Goal: Navigation & Orientation: Find specific page/section

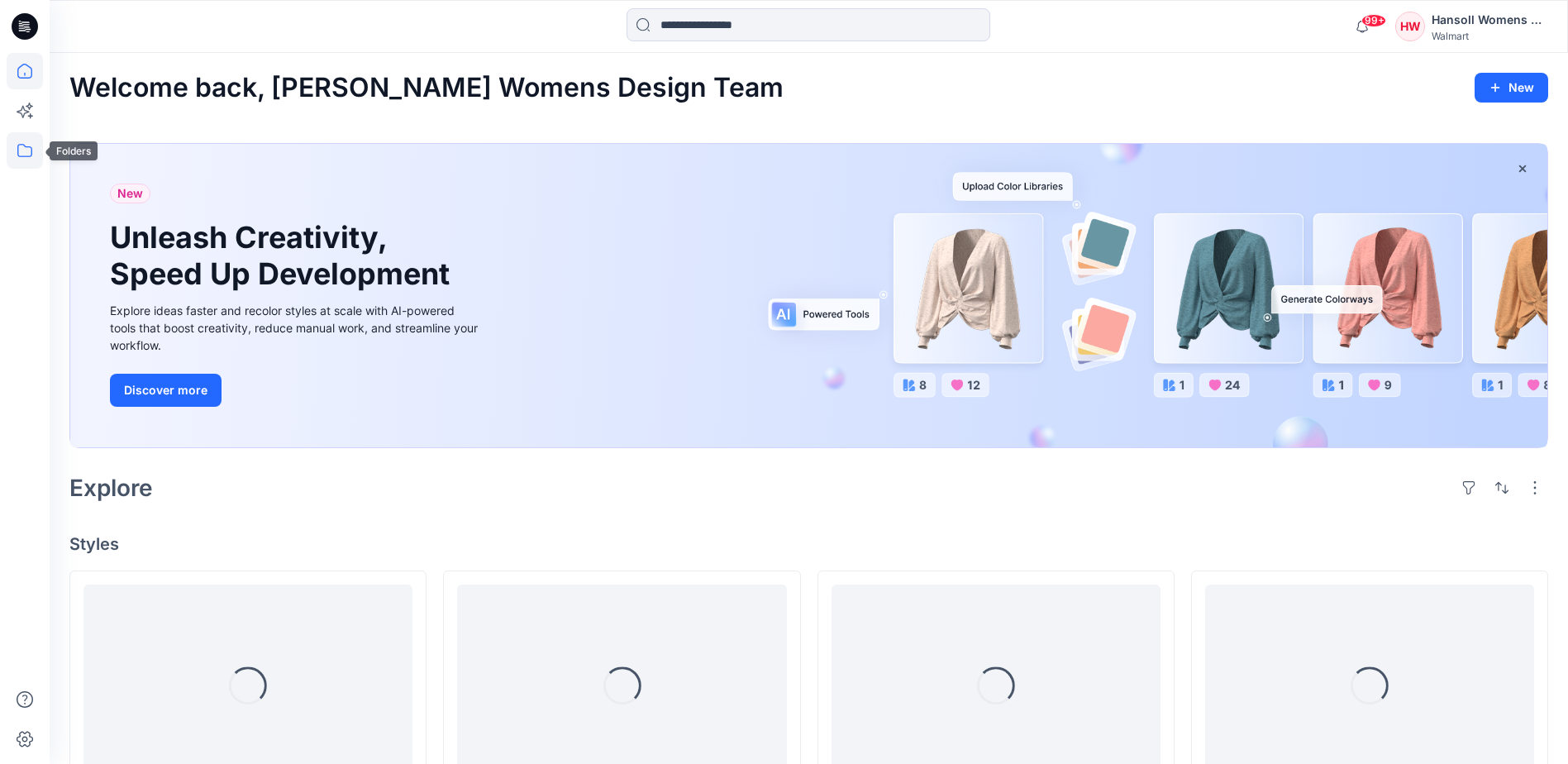
click at [31, 155] on icon at bounding box center [24, 150] width 15 height 13
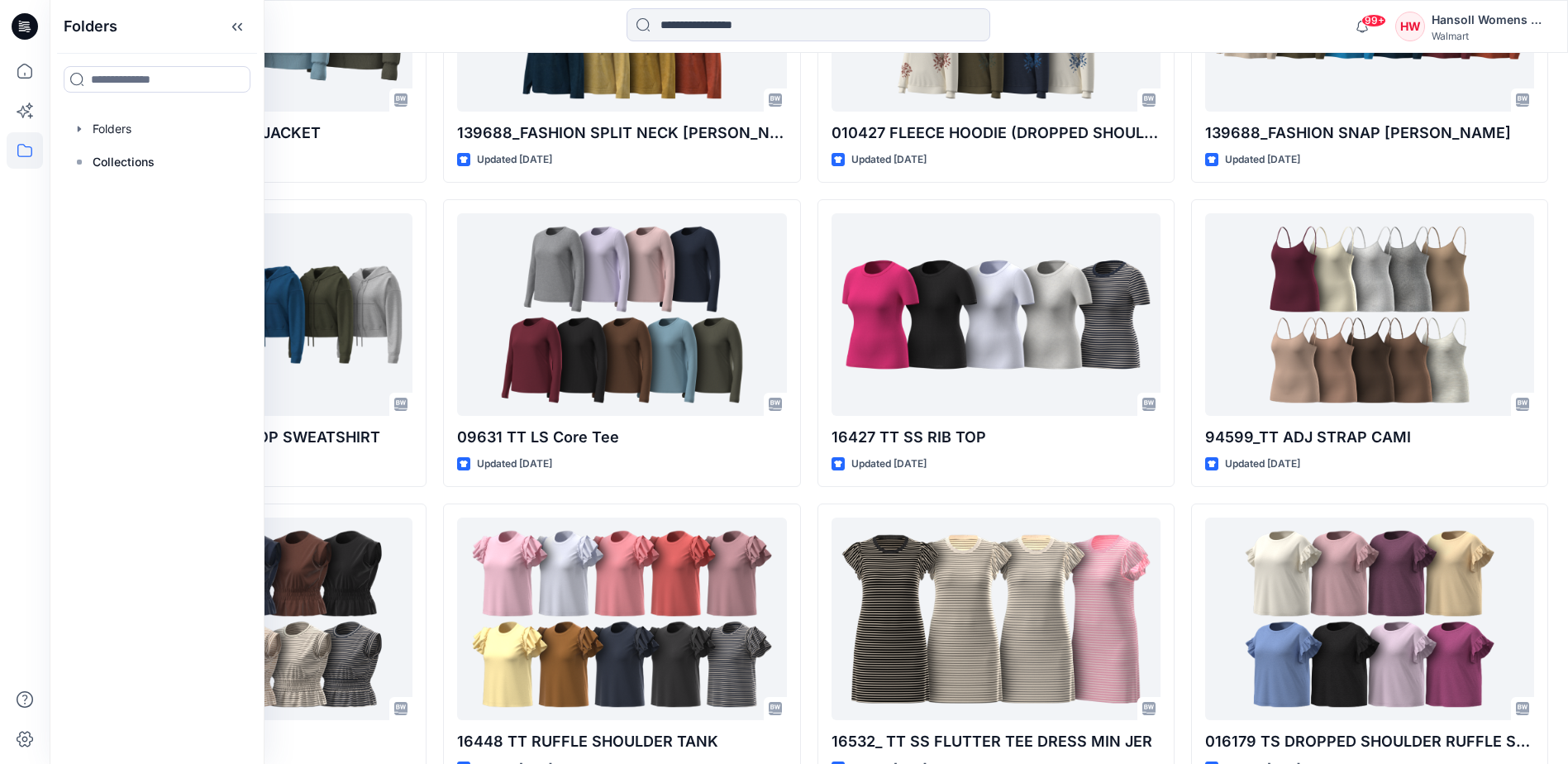
scroll to position [1278, 0]
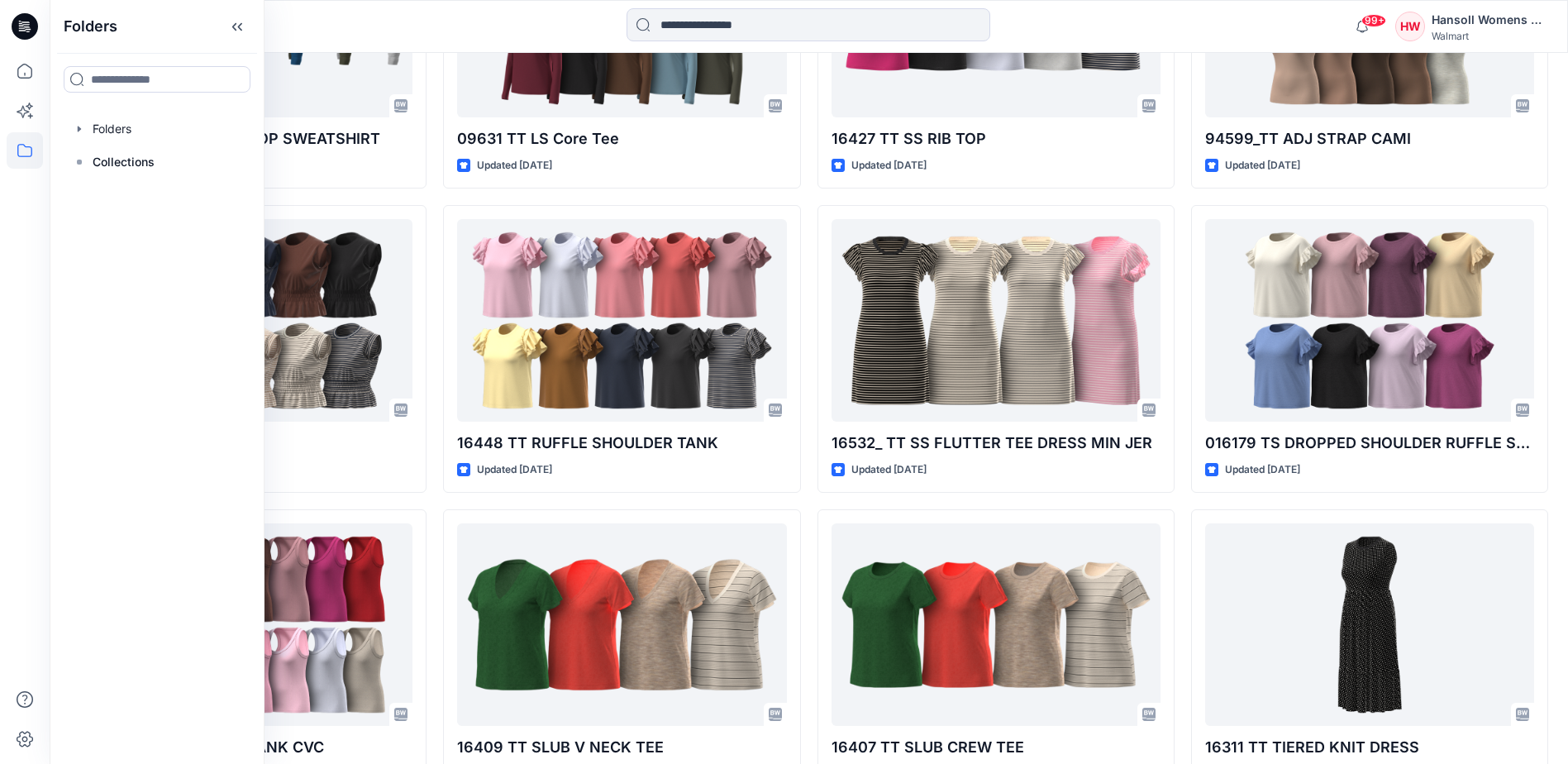
click at [436, 445] on div "009939 TT FITTED HENLEY (Rib Ver) Updated [DATE] 9658I_FULL ZIP FLEECE JACKET U…" at bounding box center [809, 197] width 1479 height 1809
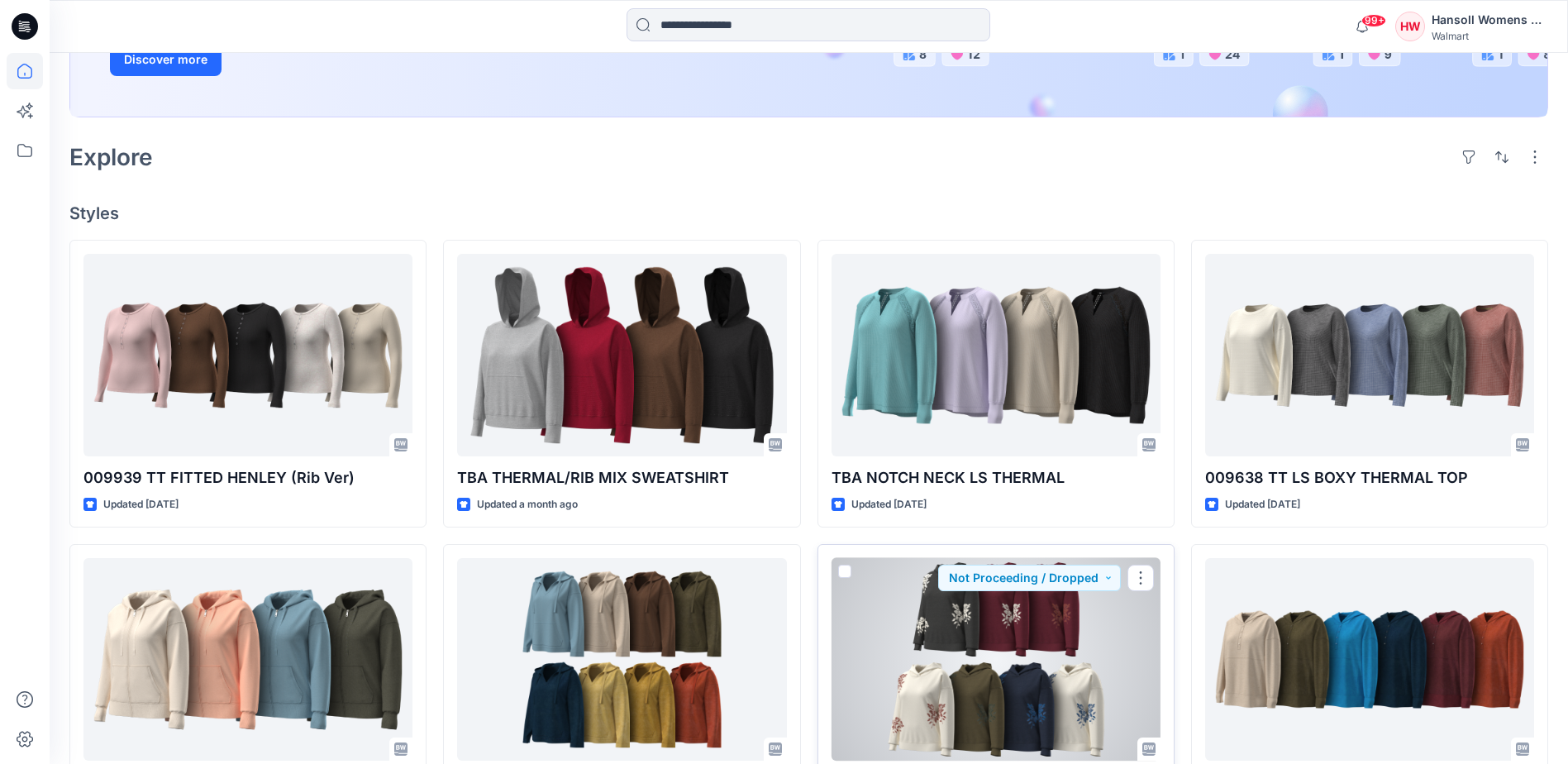
scroll to position [289, 0]
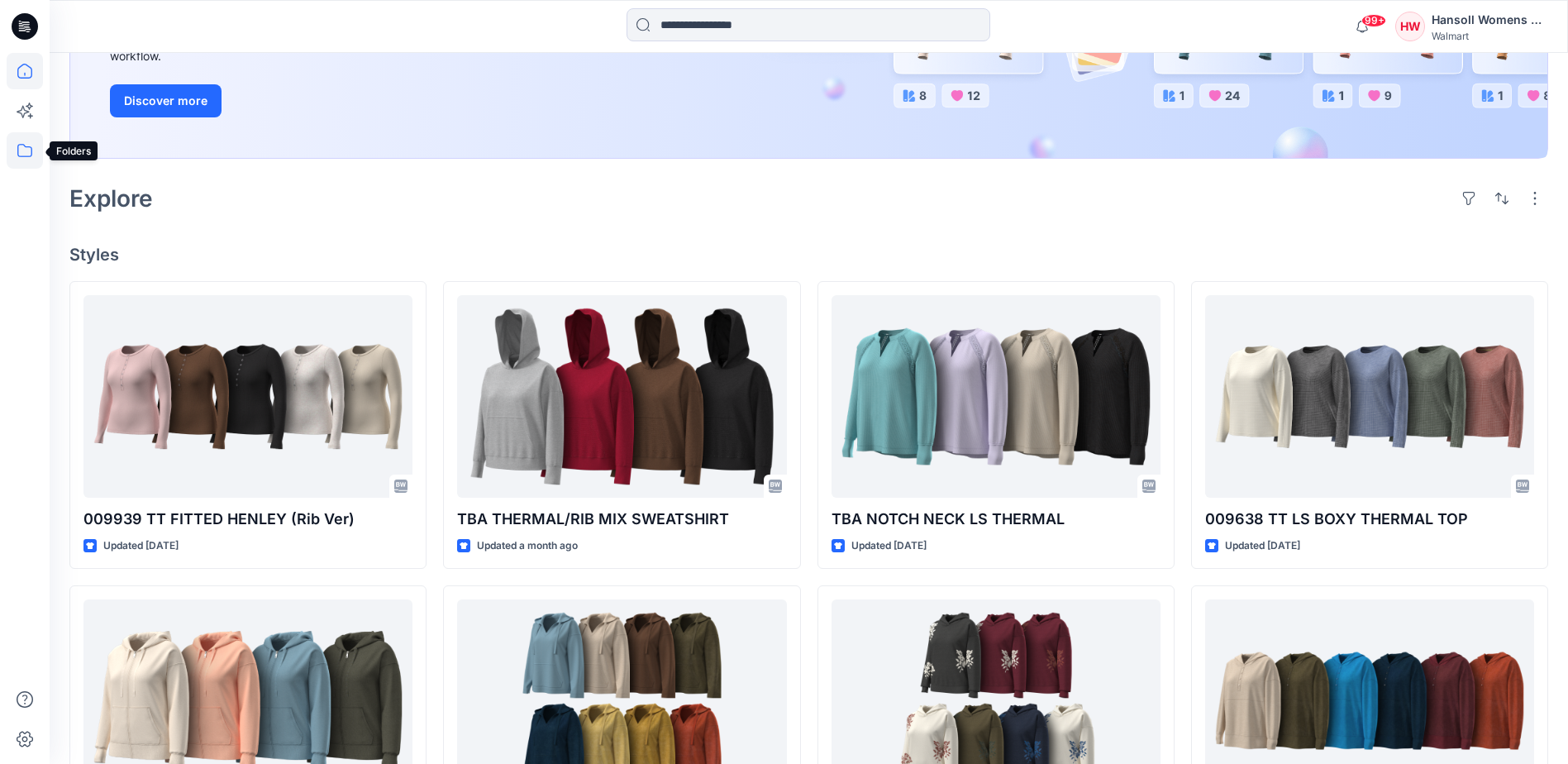
click at [23, 152] on icon at bounding box center [25, 150] width 36 height 36
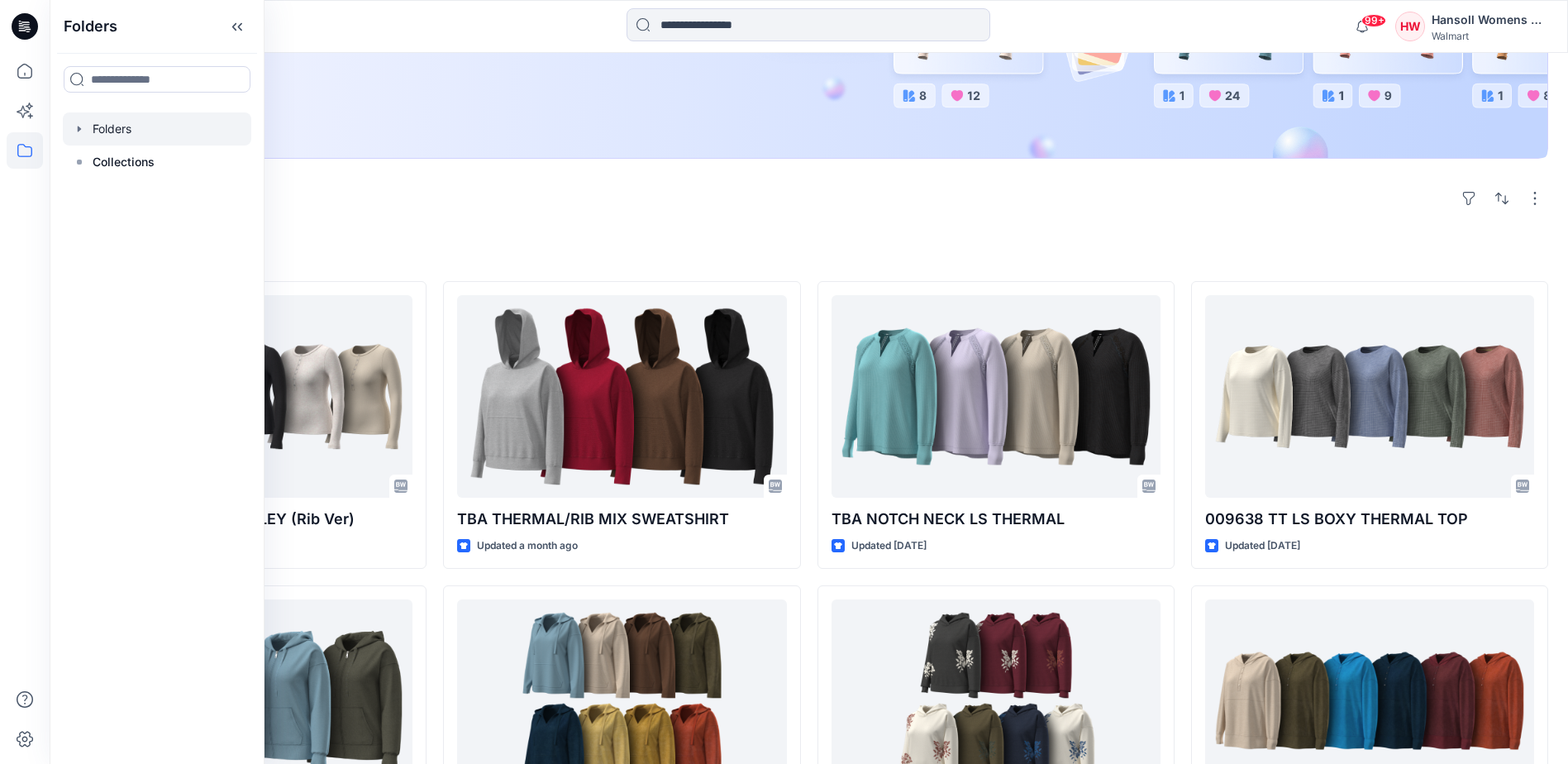
click at [154, 134] on div at bounding box center [156, 129] width 188 height 33
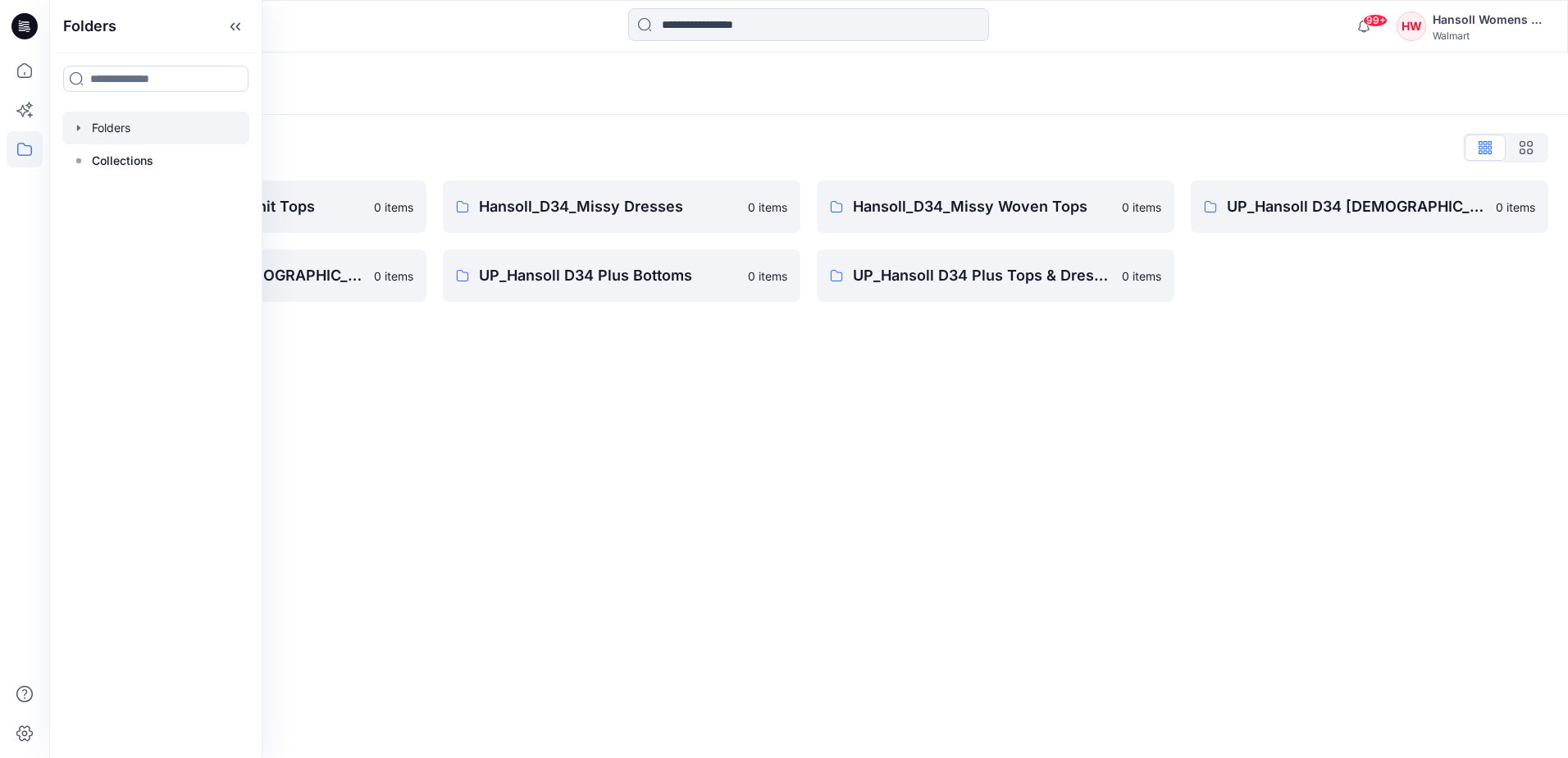
click at [422, 340] on div "Folders Folders List Hansoll_D34 Missy Knit Tops 0 items UP_Hansoll D34 [DEMOGR…" at bounding box center [809, 405] width 1519 height 705
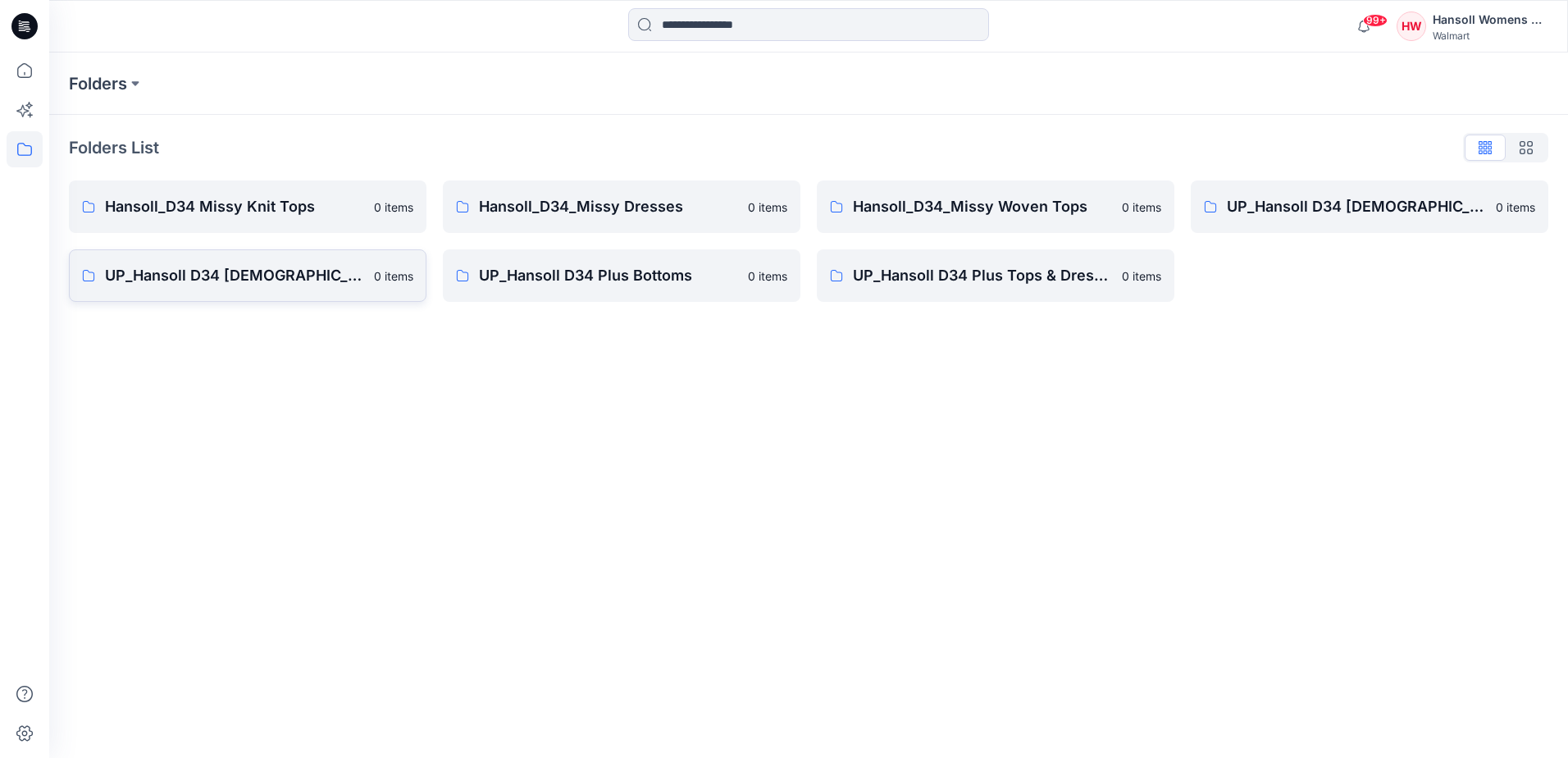
click at [215, 278] on p "UP_Hansoll D34 [DEMOGRAPHIC_DATA] Knit Tops" at bounding box center [234, 276] width 259 height 23
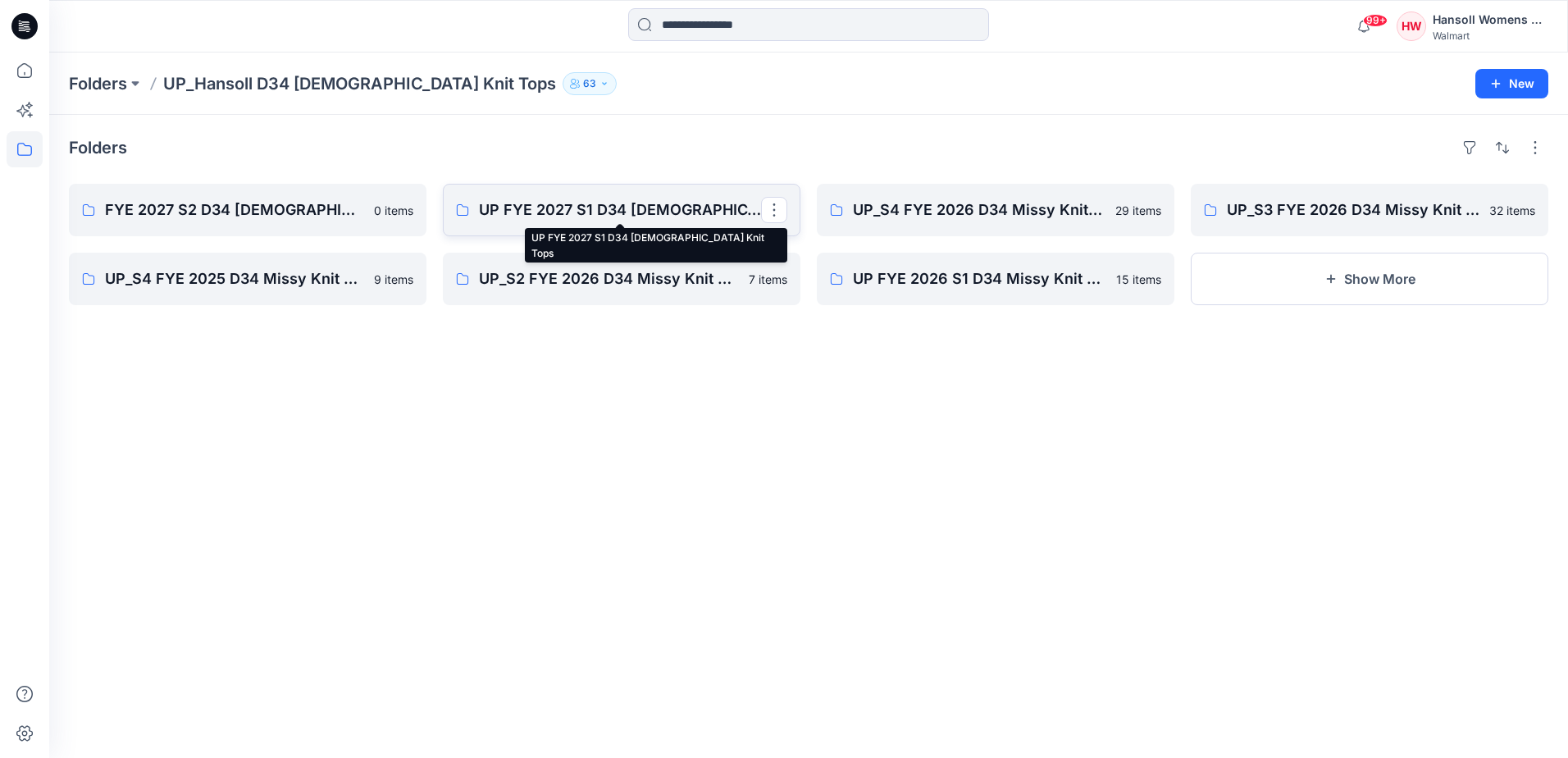
click at [723, 207] on p "UP FYE 2027 S1 D34 [DEMOGRAPHIC_DATA] Knit Tops" at bounding box center [620, 209] width 282 height 23
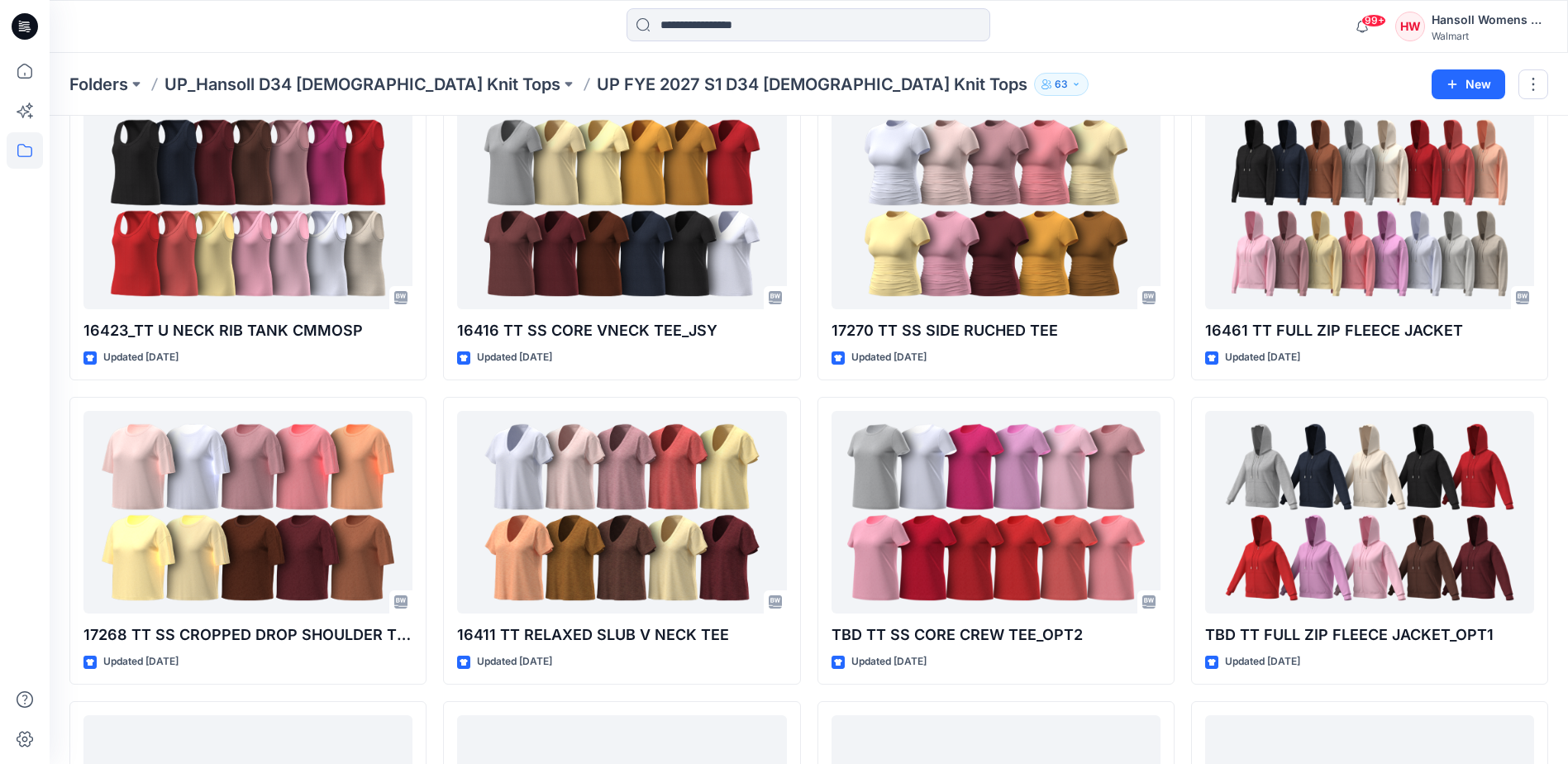
scroll to position [2801, 0]
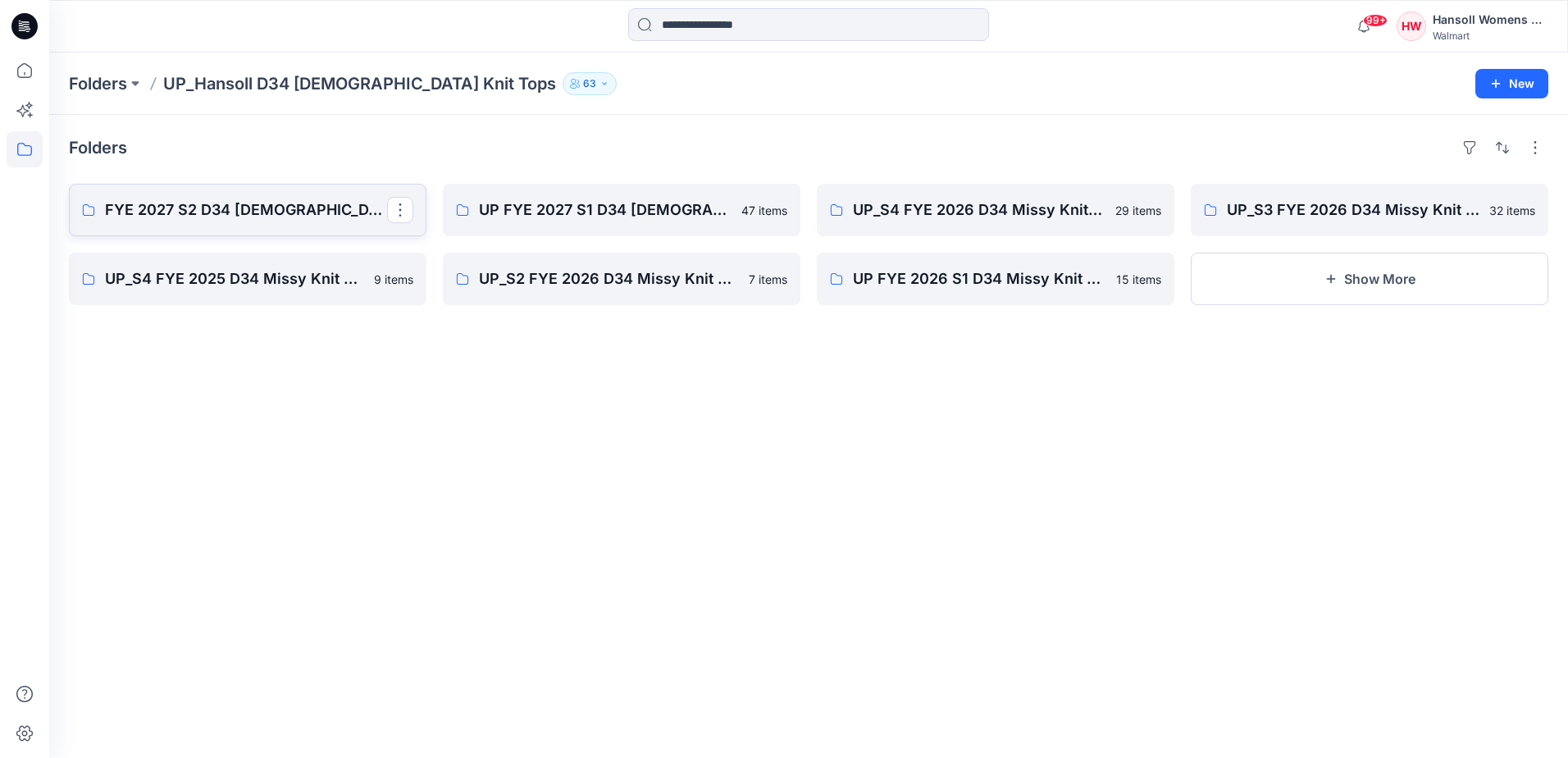
click at [294, 220] on p "FYE 2027 S2 D34 [DEMOGRAPHIC_DATA] Tops - Hansoll" at bounding box center [246, 209] width 282 height 23
